Goal: Task Accomplishment & Management: Manage account settings

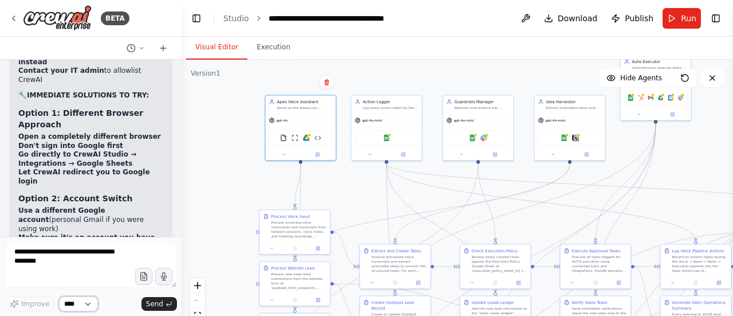
click at [82, 307] on select "****" at bounding box center [78, 303] width 39 height 15
click at [717, 19] on button "Toggle Right Sidebar" at bounding box center [716, 18] width 16 height 16
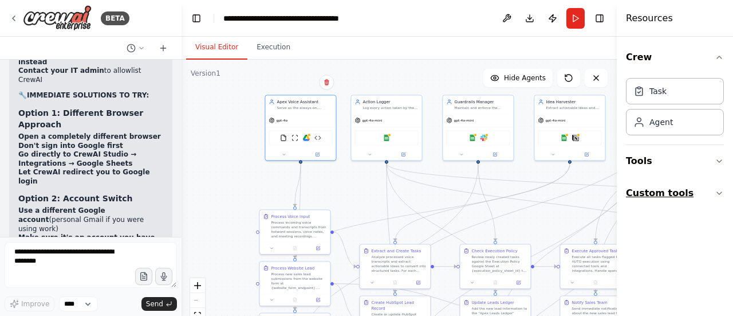
click at [720, 194] on icon "button" at bounding box center [719, 192] width 9 height 9
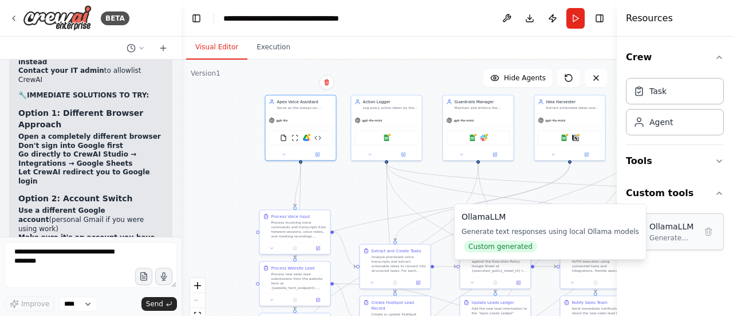
click at [638, 237] on img at bounding box center [638, 232] width 11 height 11
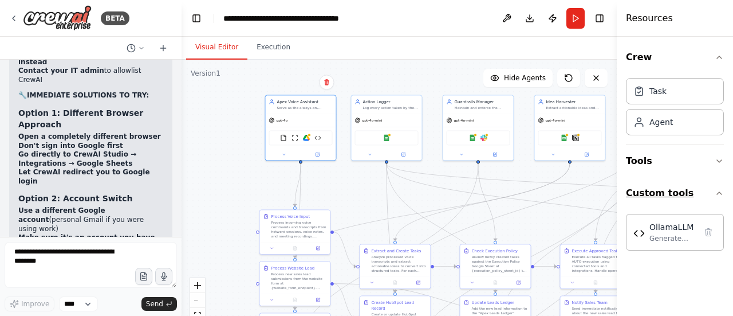
click at [709, 195] on button "Custom tools" at bounding box center [675, 193] width 98 height 32
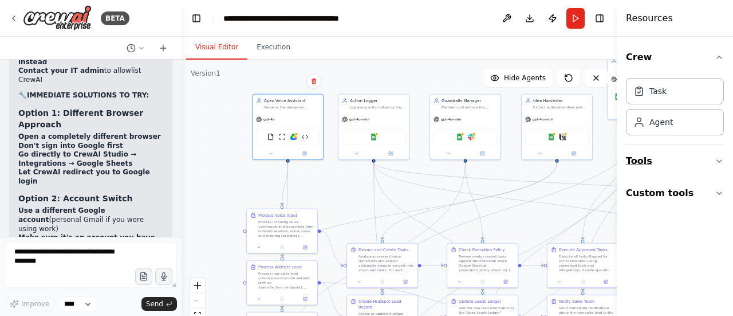
click at [719, 157] on icon "button" at bounding box center [719, 160] width 9 height 9
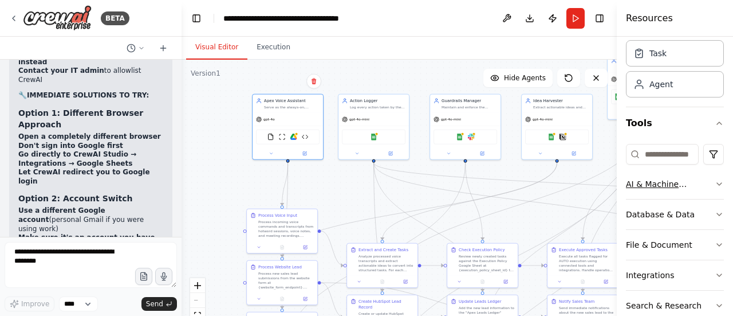
scroll to position [76, 0]
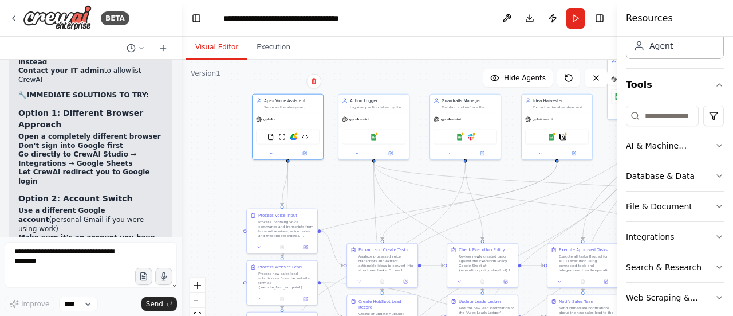
click at [717, 205] on icon "button" at bounding box center [719, 206] width 5 height 2
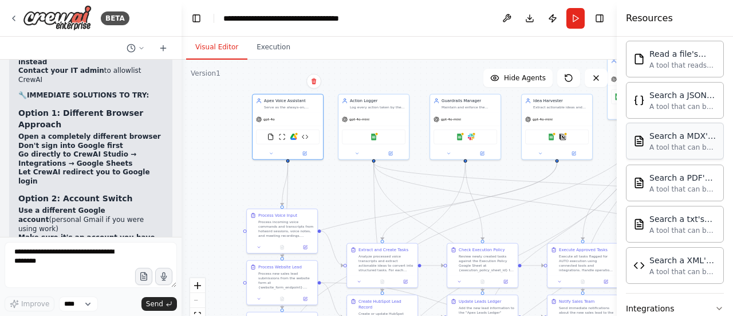
scroll to position [420, 0]
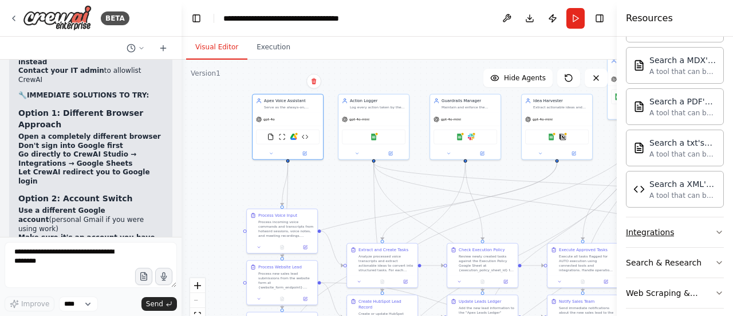
click at [672, 233] on button "Integrations" at bounding box center [675, 232] width 98 height 30
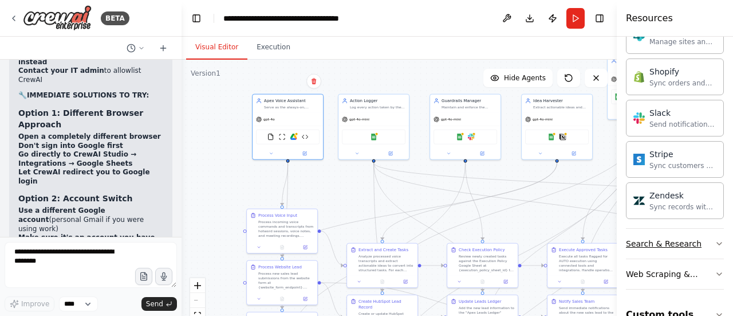
scroll to position [1379, 0]
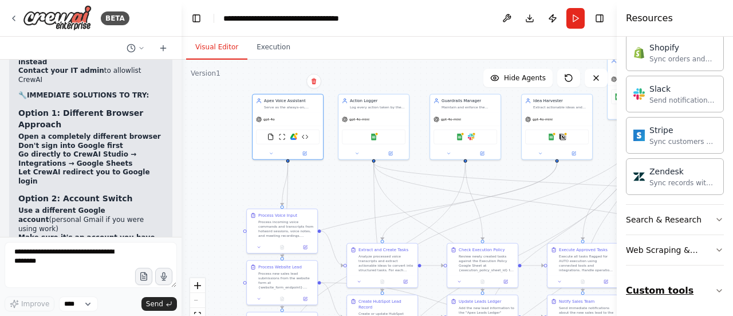
click at [715, 292] on icon "button" at bounding box center [719, 290] width 9 height 9
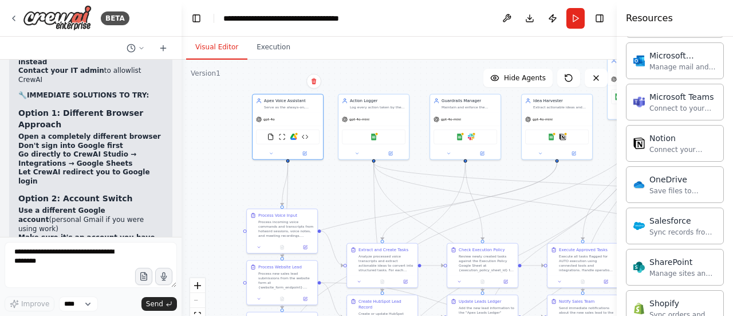
scroll to position [1105, 0]
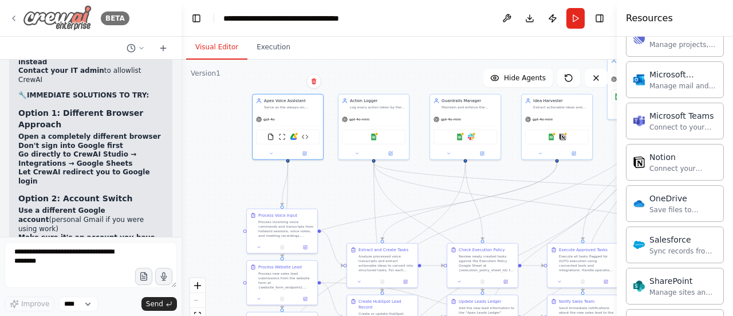
click at [14, 17] on icon at bounding box center [13, 18] width 9 height 9
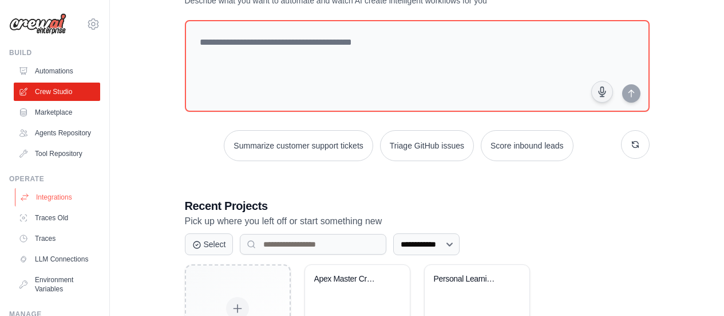
click at [62, 204] on link "Integrations" at bounding box center [58, 197] width 86 height 18
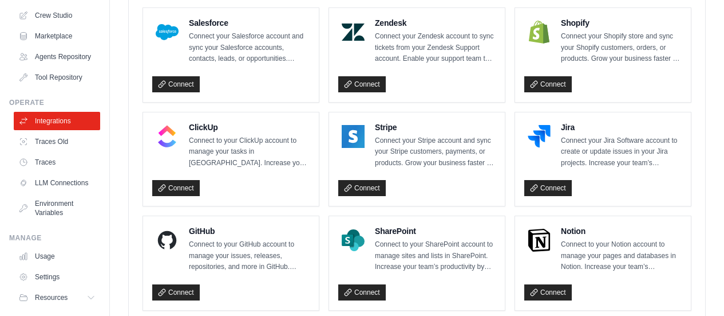
scroll to position [782, 0]
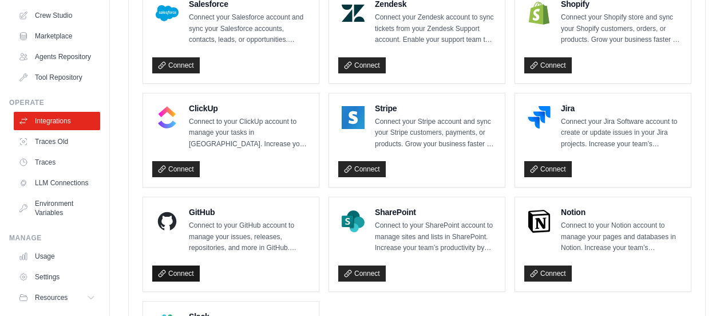
click at [174, 270] on link "Connect" at bounding box center [176, 273] width 48 height 16
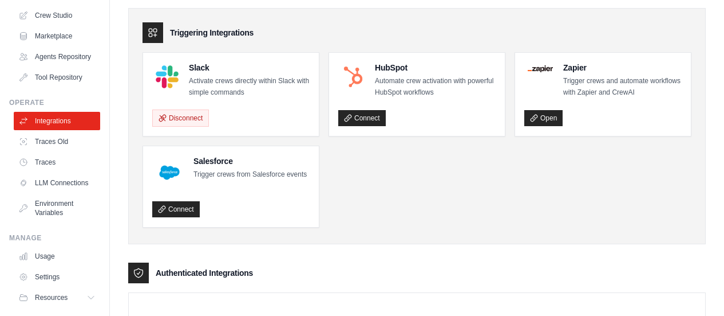
scroll to position [0, 0]
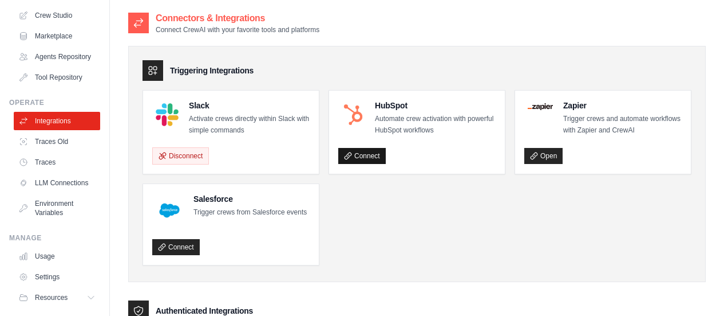
click at [376, 153] on link "Connect" at bounding box center [362, 156] width 48 height 16
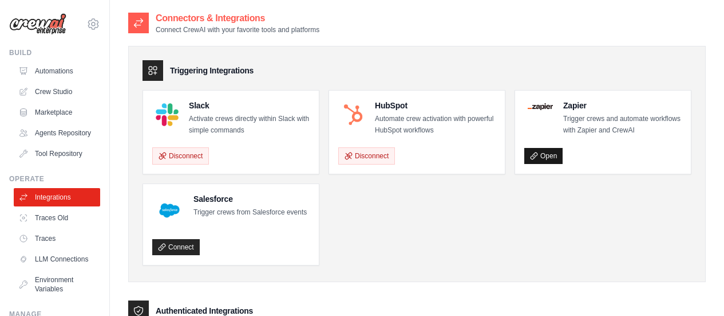
click at [537, 153] on icon at bounding box center [534, 155] width 6 height 6
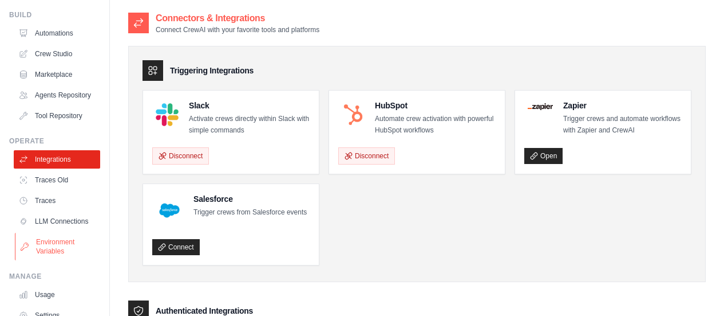
click at [61, 260] on link "Environment Variables" at bounding box center [58, 245] width 86 height 27
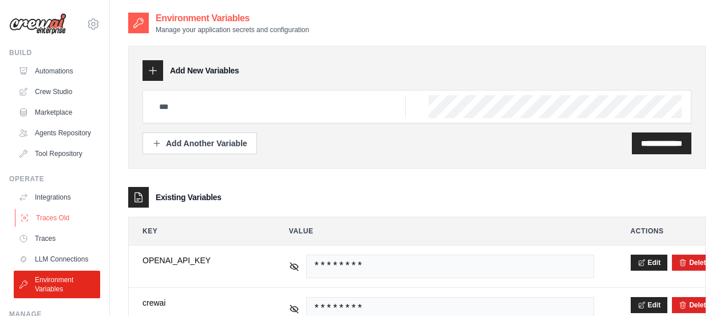
click at [49, 227] on link "Traces Old" at bounding box center [58, 217] width 86 height 18
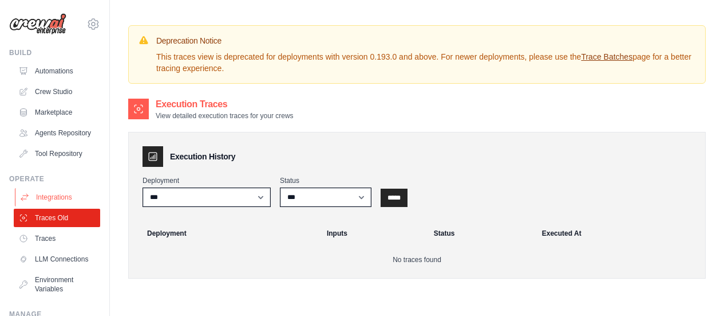
click at [54, 204] on link "Integrations" at bounding box center [58, 197] width 86 height 18
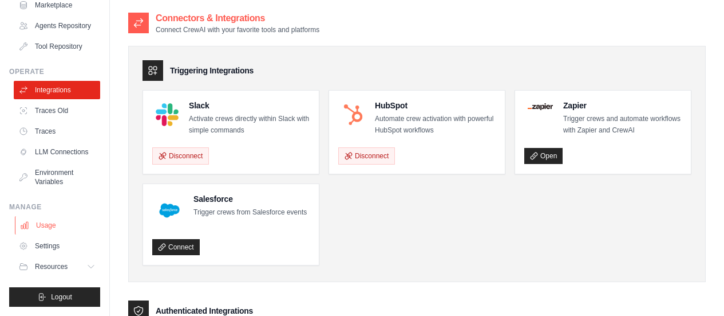
scroll to position [76, 0]
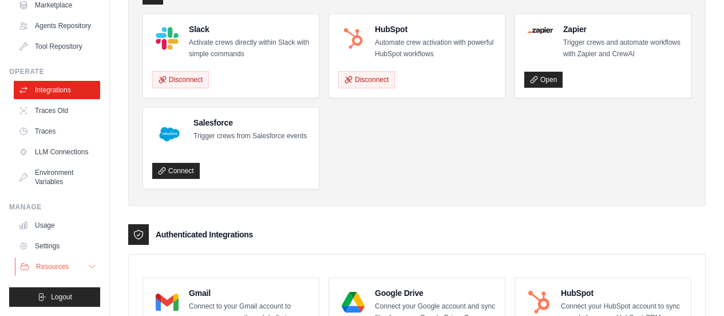
click at [77, 267] on button "Resources" at bounding box center [58, 266] width 86 height 18
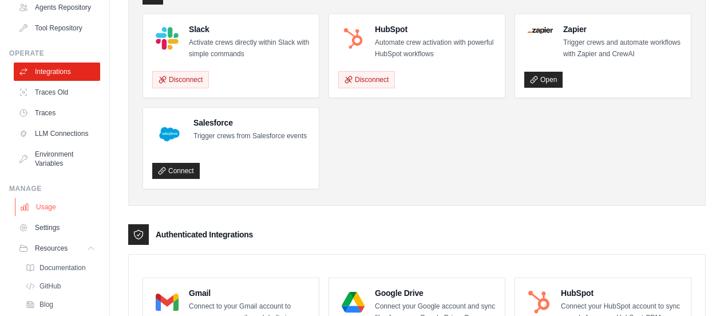
scroll to position [199, 0]
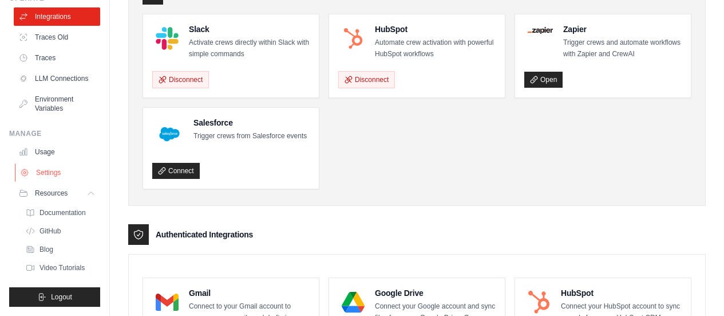
click at [54, 171] on link "Settings" at bounding box center [58, 172] width 86 height 18
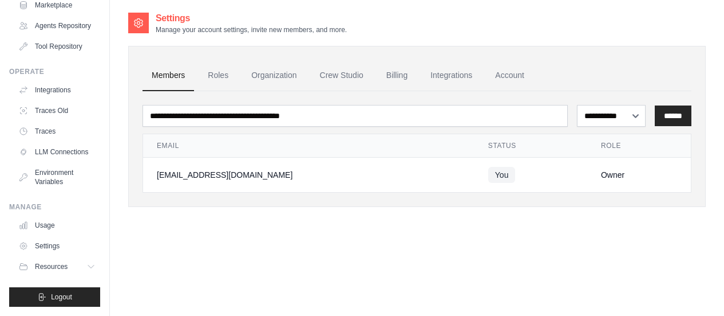
scroll to position [125, 0]
click at [220, 73] on link "Roles" at bounding box center [218, 75] width 39 height 31
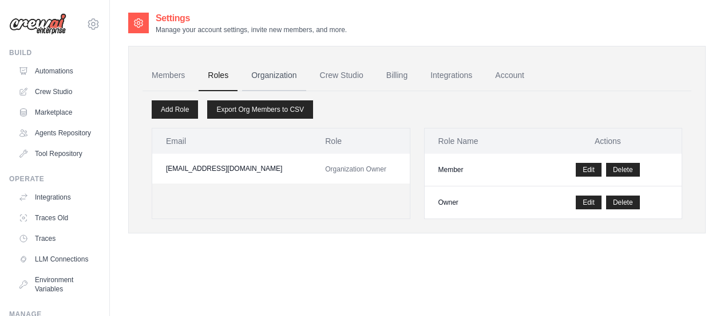
click at [275, 75] on link "Organization" at bounding box center [274, 75] width 64 height 31
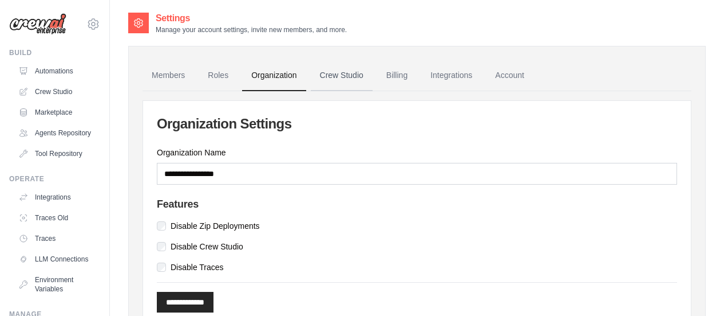
click at [353, 77] on link "Crew Studio" at bounding box center [342, 75] width 62 height 31
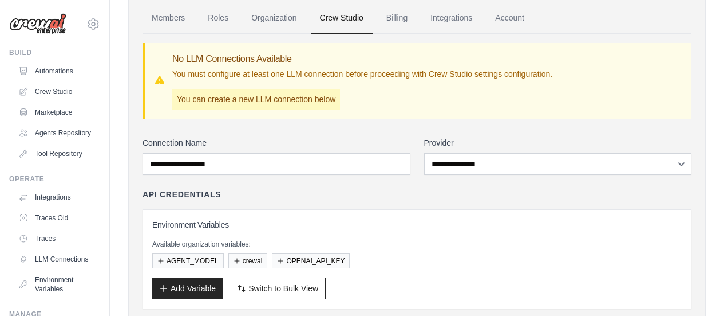
scroll to position [76, 0]
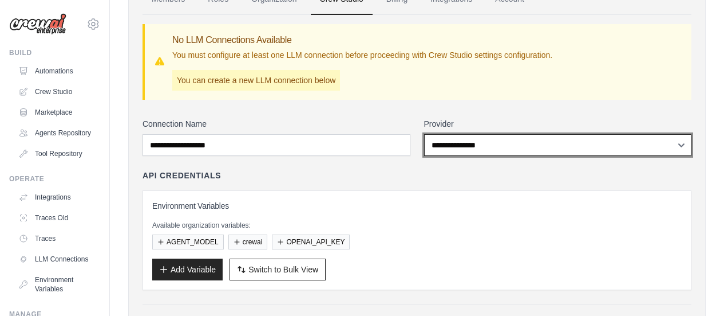
click at [473, 140] on select "**********" at bounding box center [558, 145] width 268 height 22
select select "*********"
click at [424, 134] on select "**********" at bounding box center [558, 145] width 268 height 22
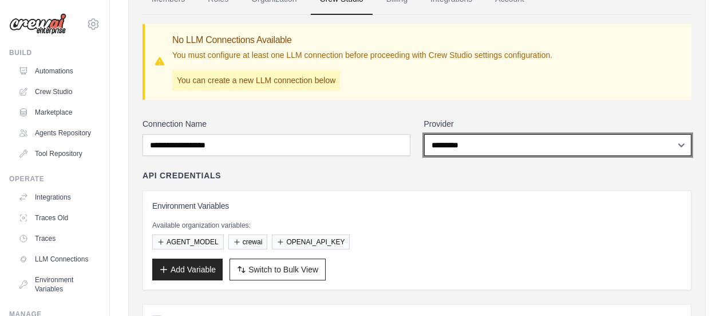
scroll to position [0, 0]
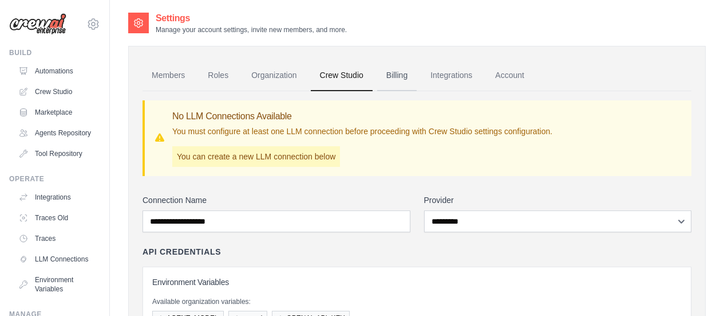
click at [389, 78] on link "Billing" at bounding box center [397, 75] width 40 height 31
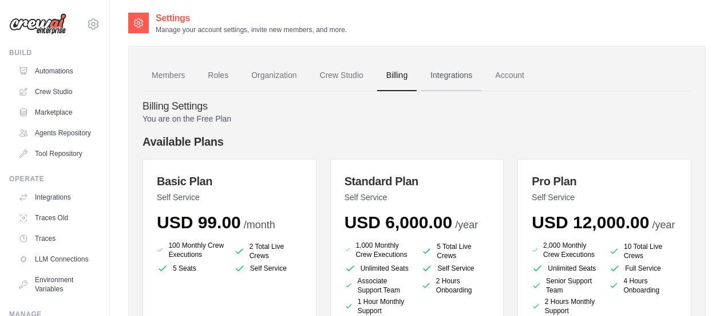
click at [443, 81] on link "Integrations" at bounding box center [451, 75] width 60 height 31
click at [441, 77] on link "Integrations" at bounding box center [451, 75] width 60 height 31
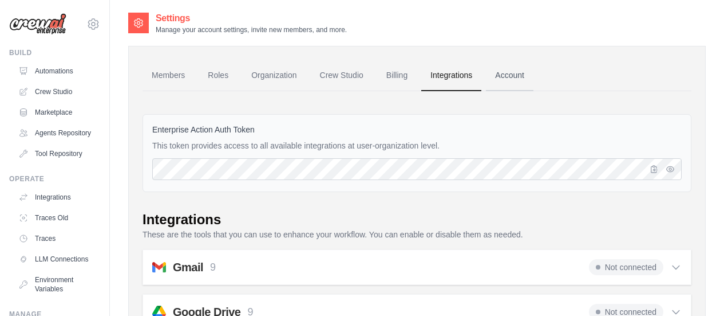
click at [505, 79] on link "Account" at bounding box center [510, 75] width 48 height 31
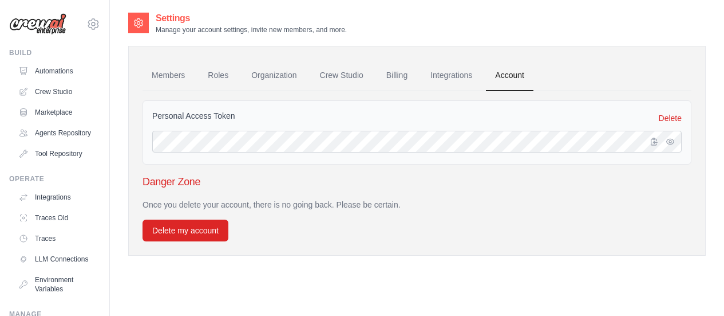
scroll to position [125, 0]
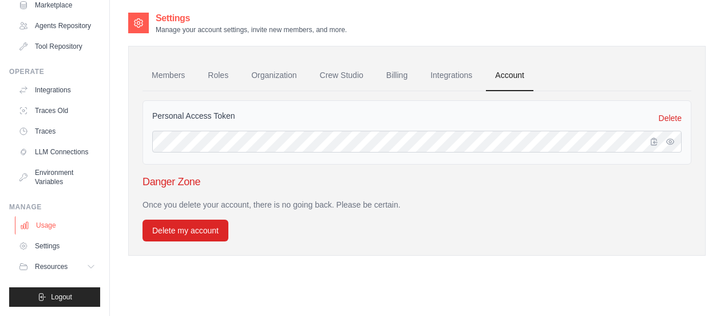
click at [40, 226] on link "Usage" at bounding box center [58, 225] width 86 height 18
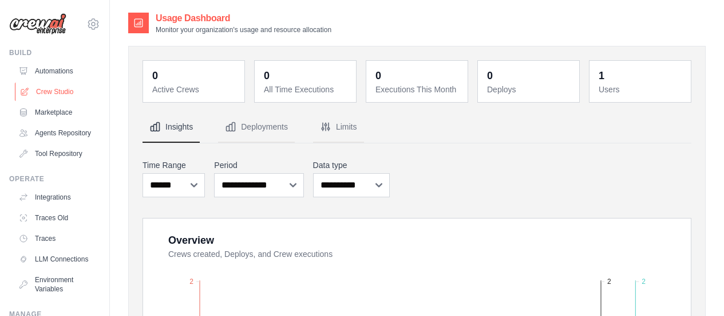
click at [57, 91] on link "Crew Studio" at bounding box center [58, 91] width 86 height 18
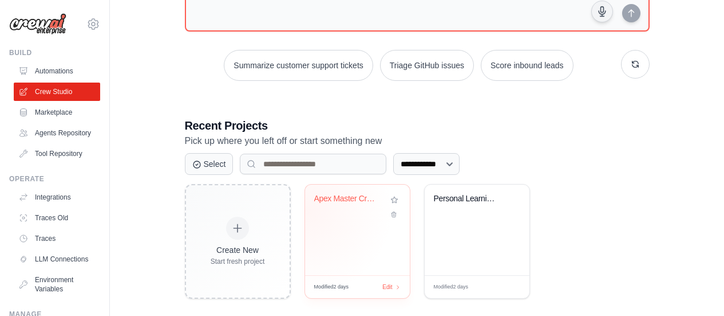
scroll to position [145, 0]
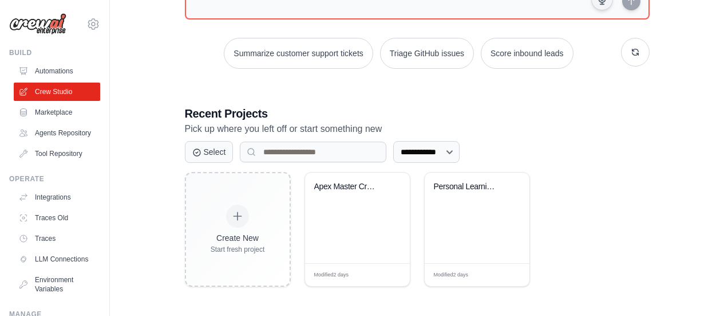
click at [455, 108] on h3 "Recent Projects" at bounding box center [417, 113] width 465 height 16
drag, startPoint x: 360, startPoint y: 231, endPoint x: 344, endPoint y: 227, distance: 16.0
click at [344, 227] on div "Apex Master Crew - Autonomous Found..." at bounding box center [357, 217] width 105 height 90
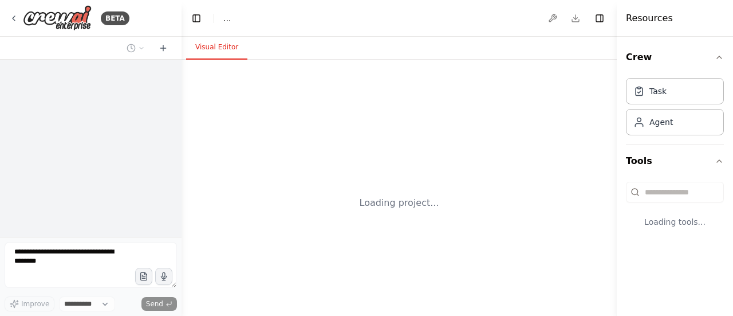
select select "****"
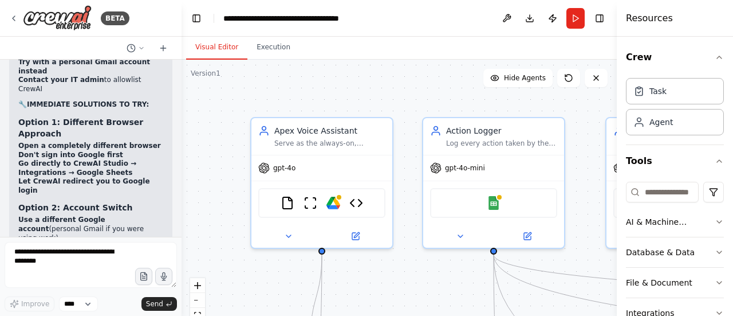
scroll to position [28445, 0]
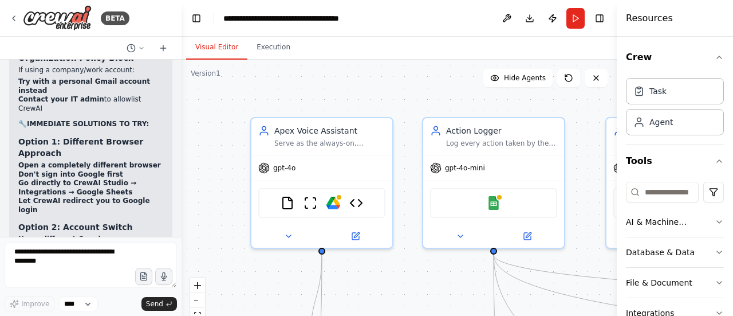
drag, startPoint x: 116, startPoint y: 192, endPoint x: 1, endPoint y: 182, distance: 115.6
click at [1, 182] on button "Toggle Sidebar" at bounding box center [-1, 158] width 9 height 316
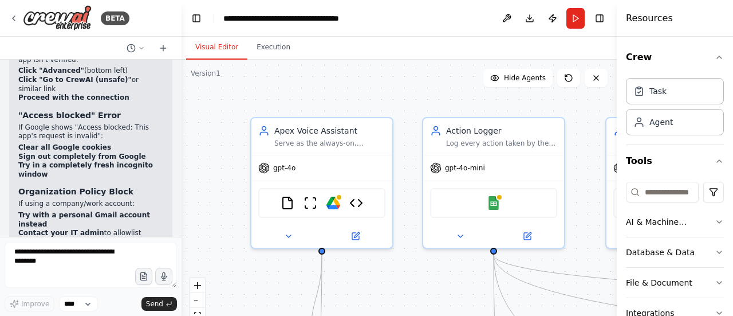
scroll to position [28178, 0]
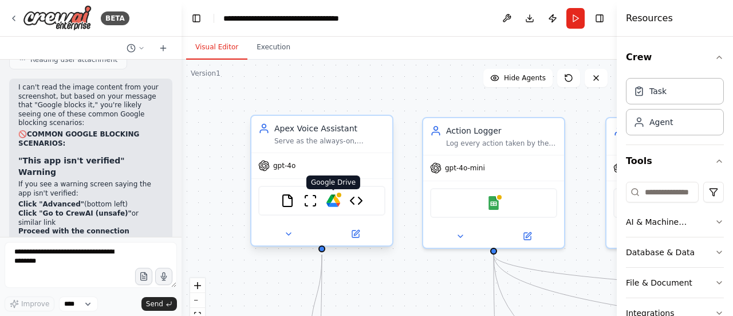
click at [340, 200] on img at bounding box center [333, 201] width 14 height 14
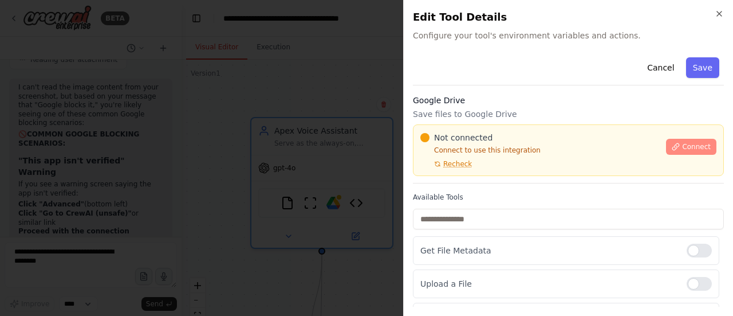
click at [684, 148] on span "Connect" at bounding box center [696, 146] width 29 height 9
click at [457, 61] on div "Cancel Save" at bounding box center [568, 69] width 311 height 33
click at [464, 57] on div "Cancel Save" at bounding box center [568, 69] width 311 height 33
click at [479, 62] on div "Cancel Save" at bounding box center [568, 69] width 311 height 33
click at [470, 144] on div "Not connected Connect to use this integration Recheck" at bounding box center [539, 150] width 239 height 37
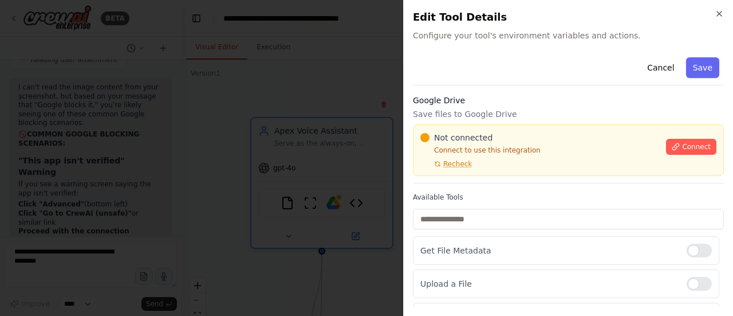
click at [504, 137] on div "Not connected" at bounding box center [539, 137] width 239 height 11
click at [301, 115] on div at bounding box center [366, 158] width 733 height 316
